Goal: Information Seeking & Learning: Learn about a topic

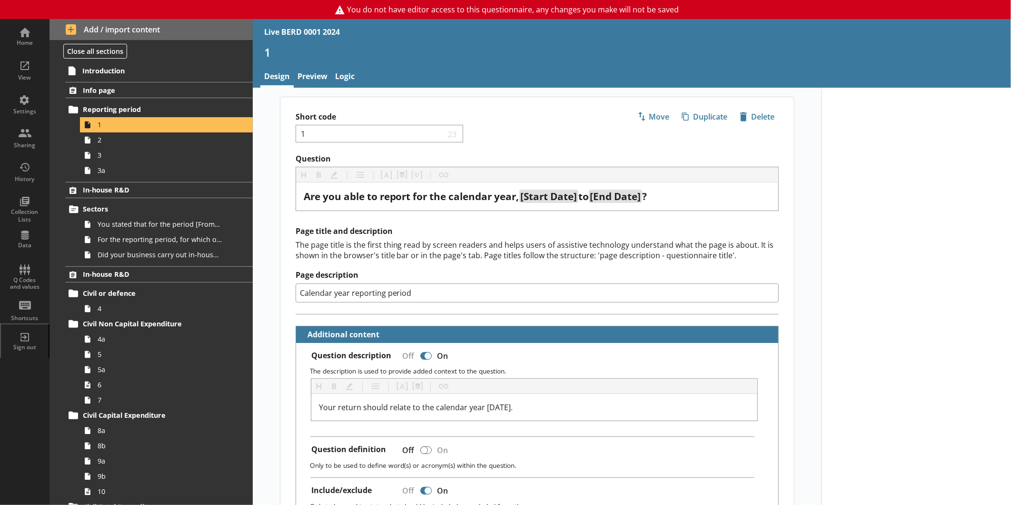
scroll to position [635, 0]
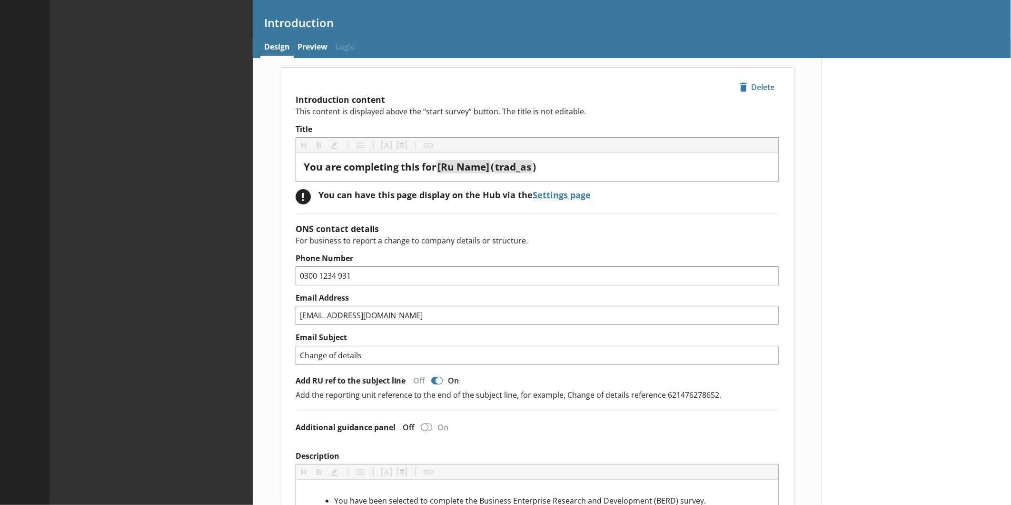
type textarea "x"
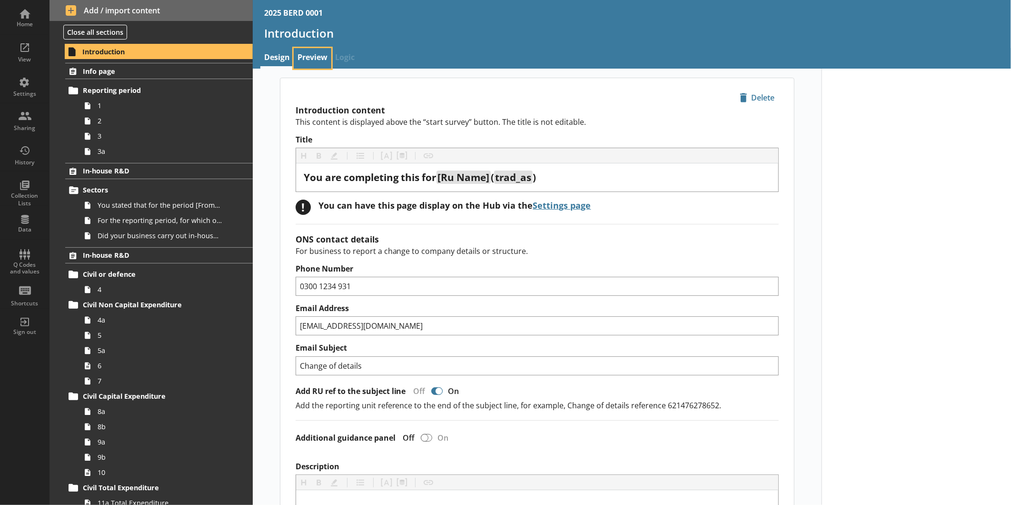
click at [301, 55] on link "Preview" at bounding box center [313, 58] width 38 height 20
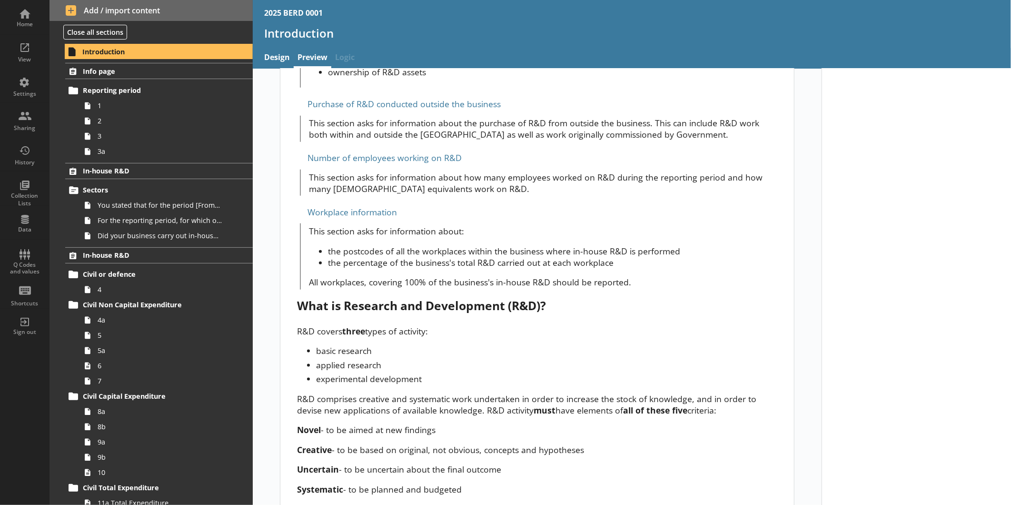
scroll to position [616, 0]
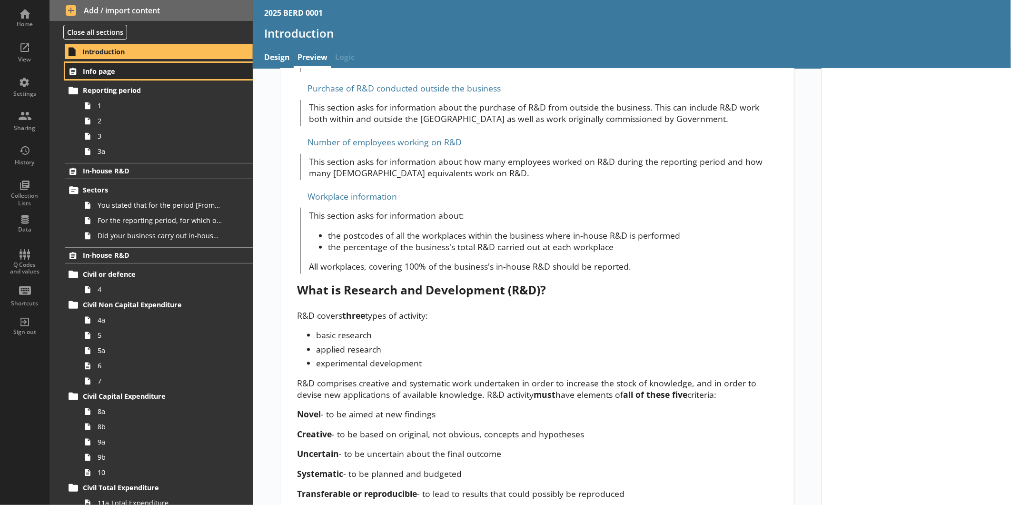
click at [117, 77] on link "Info page" at bounding box center [159, 71] width 188 height 16
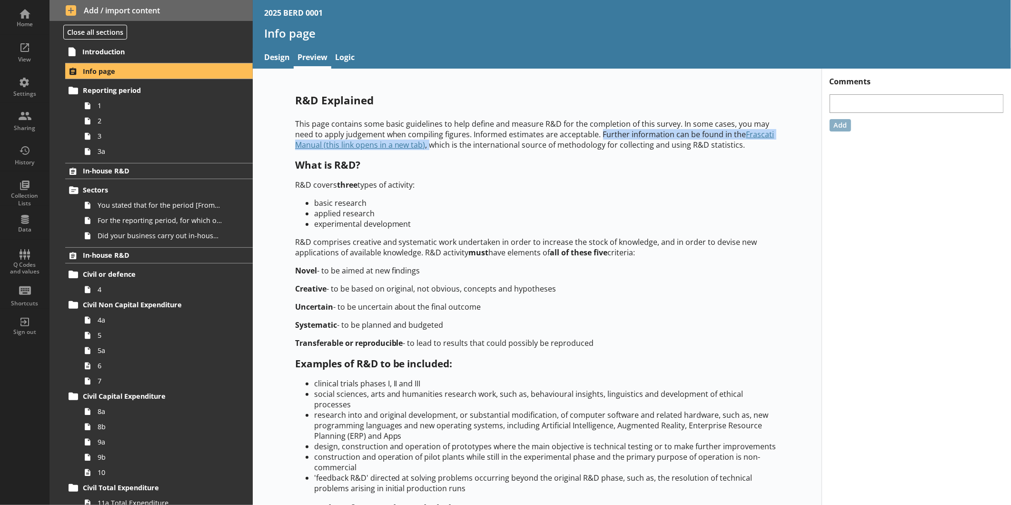
drag, startPoint x: 596, startPoint y: 131, endPoint x: 426, endPoint y: 142, distance: 170.3
click at [426, 142] on p "This page contains some basic guidelines to help define and measure R&D for the…" at bounding box center [537, 134] width 485 height 31
copy p "Further information can be found in the Frascati Manual (this link opens in a n…"
drag, startPoint x: 460, startPoint y: 160, endPoint x: 432, endPoint y: 148, distance: 30.3
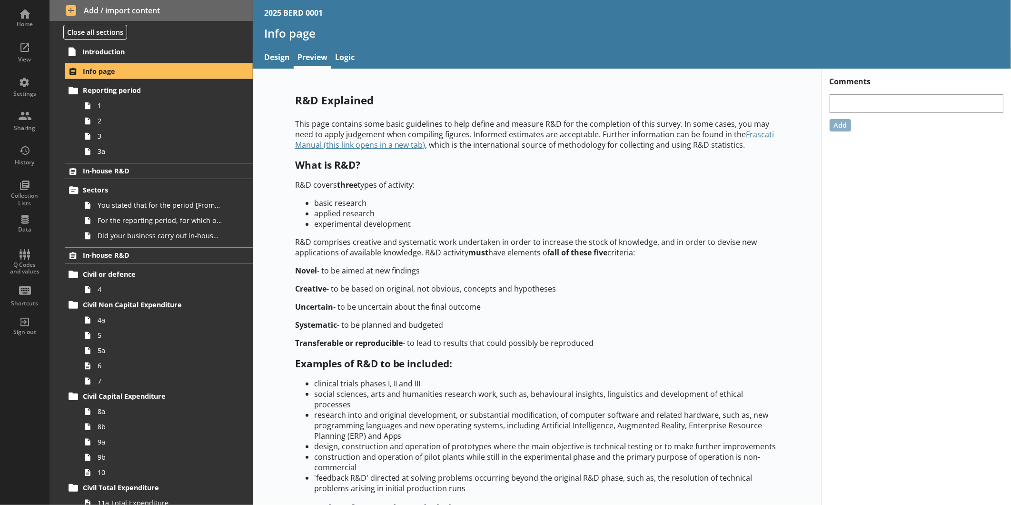
click at [460, 160] on h2 "What is R&D?" at bounding box center [537, 164] width 485 height 13
drag, startPoint x: 424, startPoint y: 143, endPoint x: 746, endPoint y: 144, distance: 322.3
click at [746, 144] on p "This page contains some basic guidelines to help define and measure R&D for the…" at bounding box center [537, 134] width 485 height 31
copy p "which is the international source of methodology for collecting and using R&D s…"
